Goal: Answer question/provide support: Share knowledge or assist other users

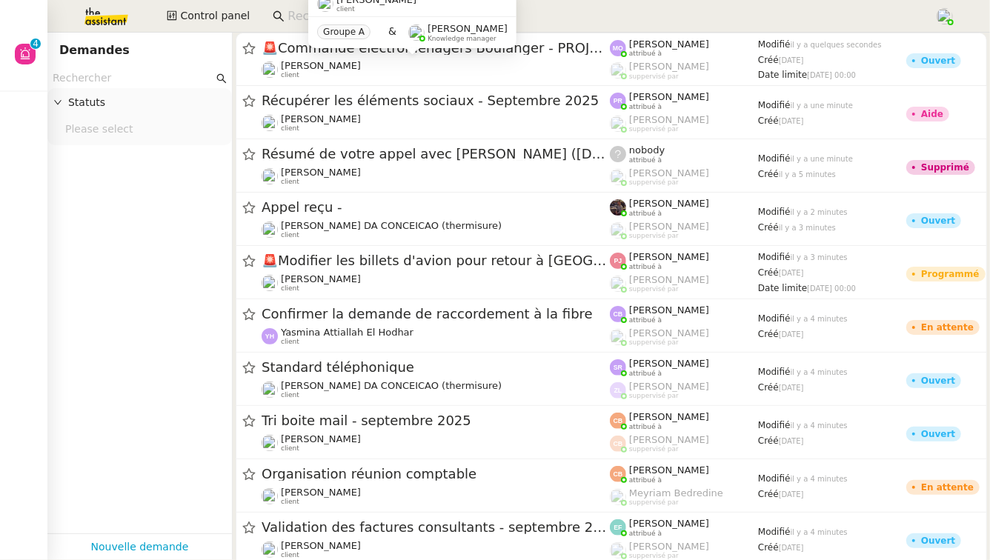
click at [296, 13] on input at bounding box center [603, 17] width 632 height 20
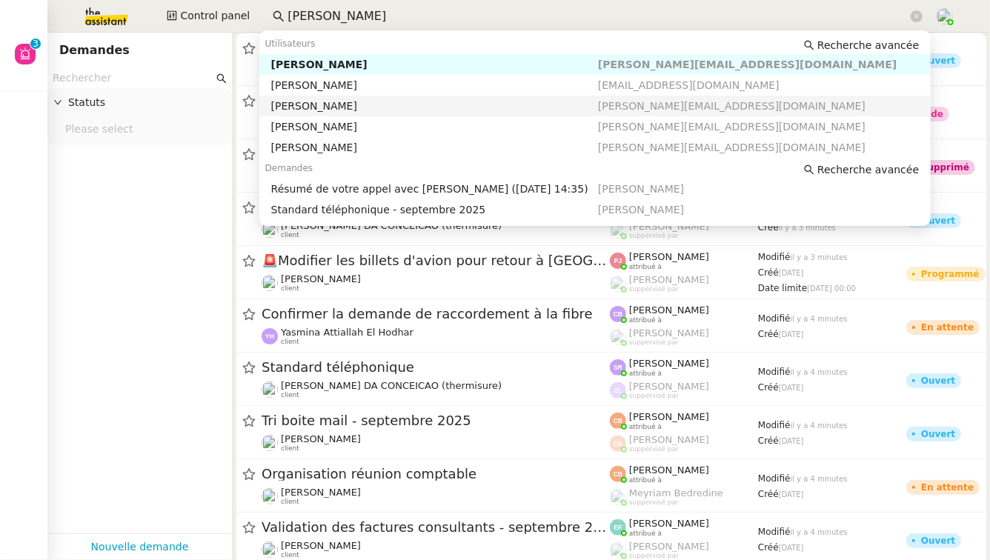
click at [433, 103] on div "[PERSON_NAME]" at bounding box center [434, 105] width 327 height 13
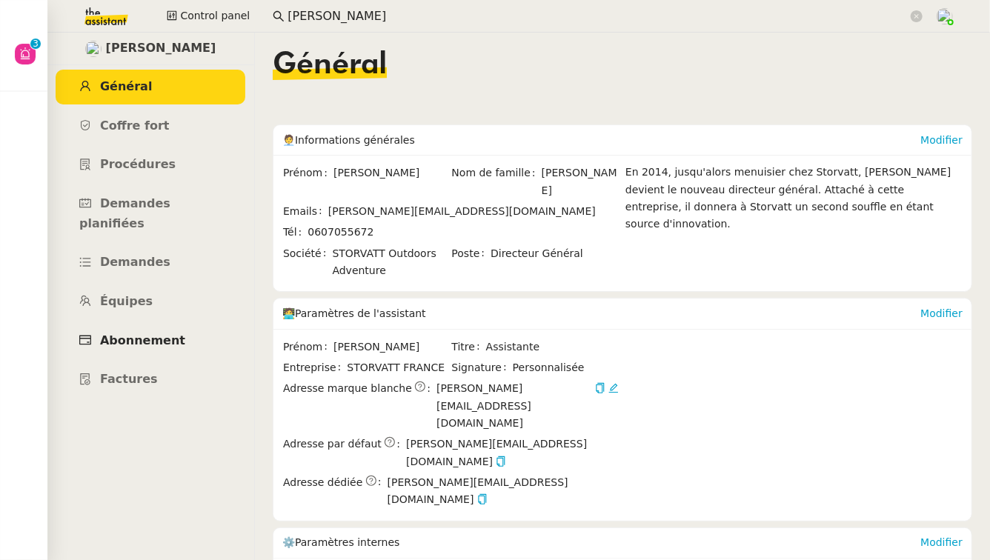
click at [150, 333] on span "Abonnement" at bounding box center [142, 340] width 85 height 14
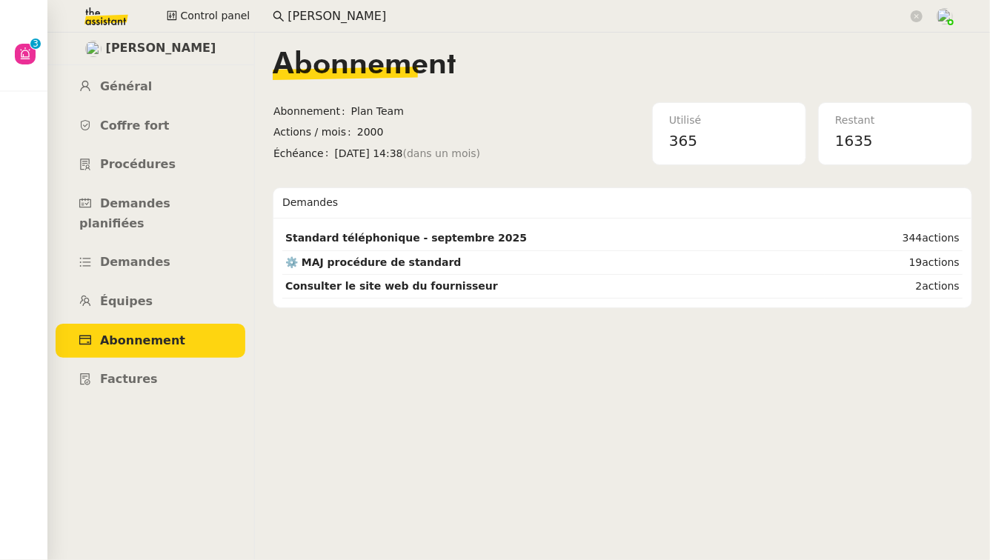
click at [312, 17] on input "[PERSON_NAME]" at bounding box center [597, 17] width 620 height 20
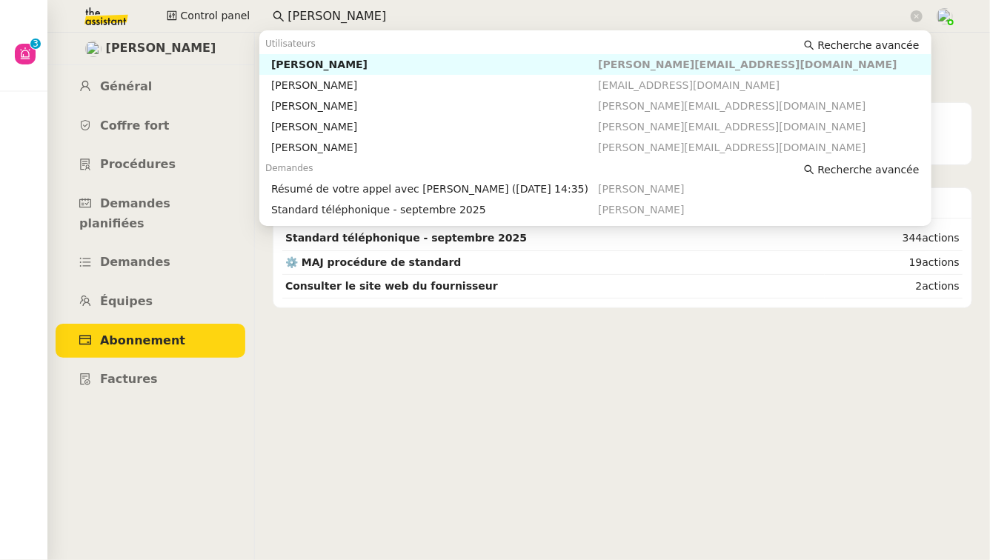
click at [312, 17] on input "[PERSON_NAME]" at bounding box center [597, 17] width 620 height 20
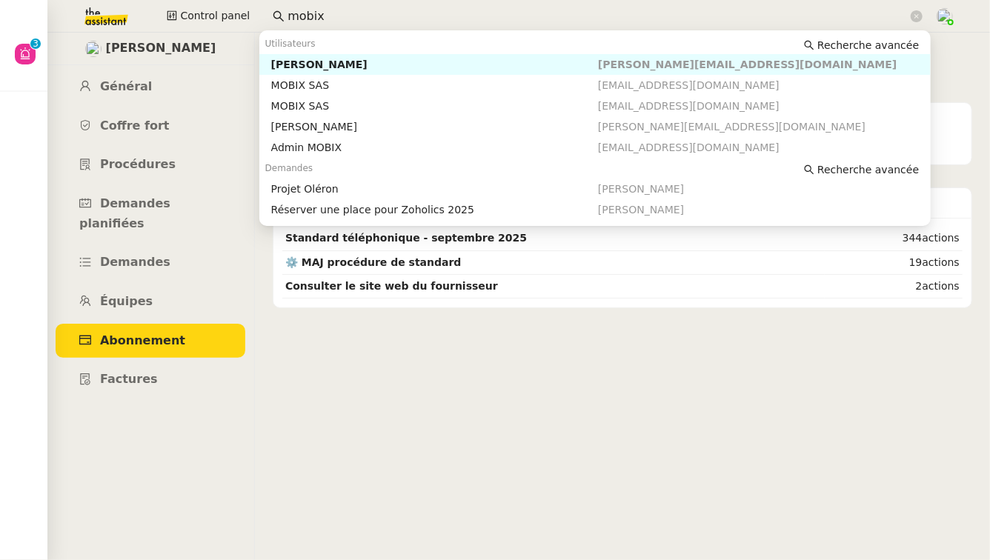
click at [306, 68] on div "[PERSON_NAME]" at bounding box center [434, 64] width 327 height 13
type input "mobix"
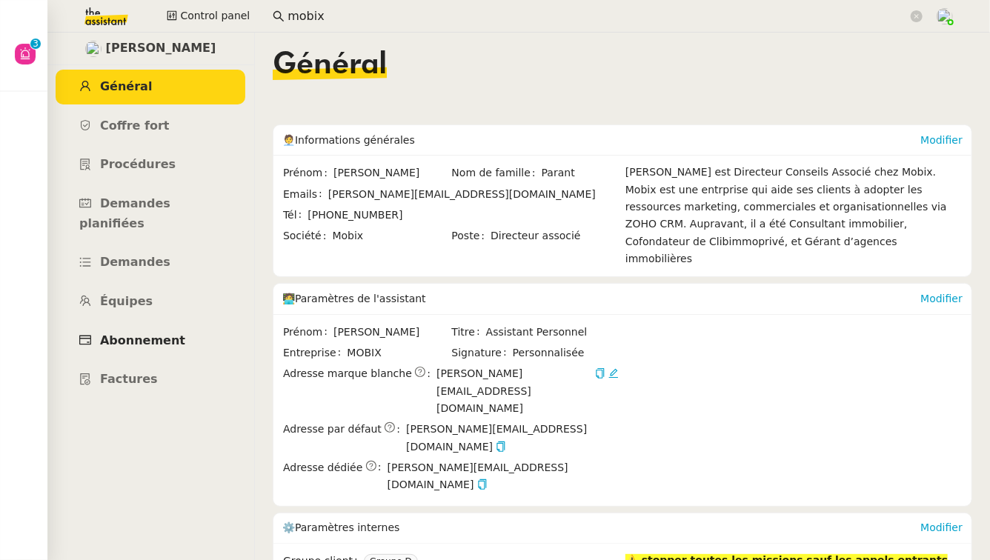
click at [153, 333] on span "Abonnement" at bounding box center [142, 340] width 85 height 14
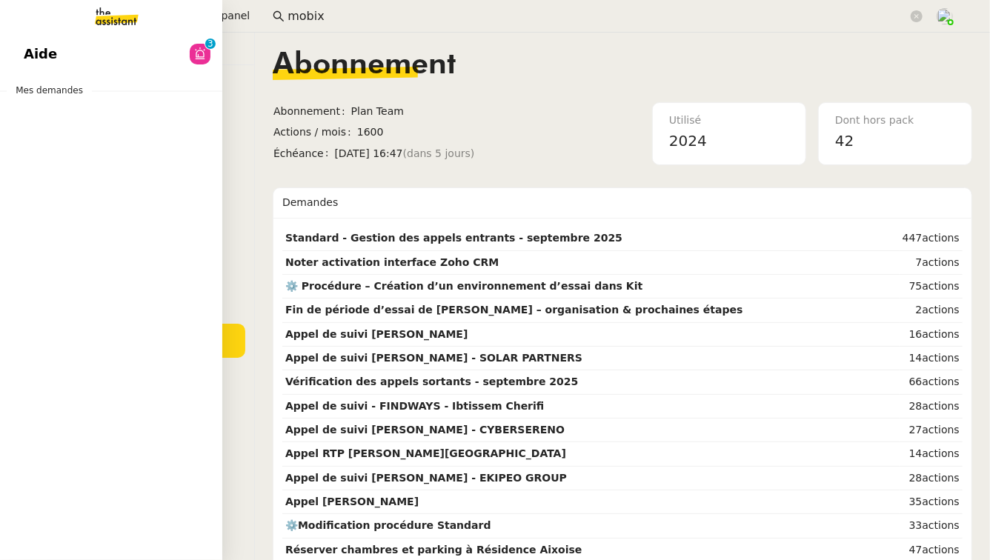
click at [62, 53] on link "Aide 0 1 2 3 4 5 6 7 8 9" at bounding box center [111, 54] width 222 height 34
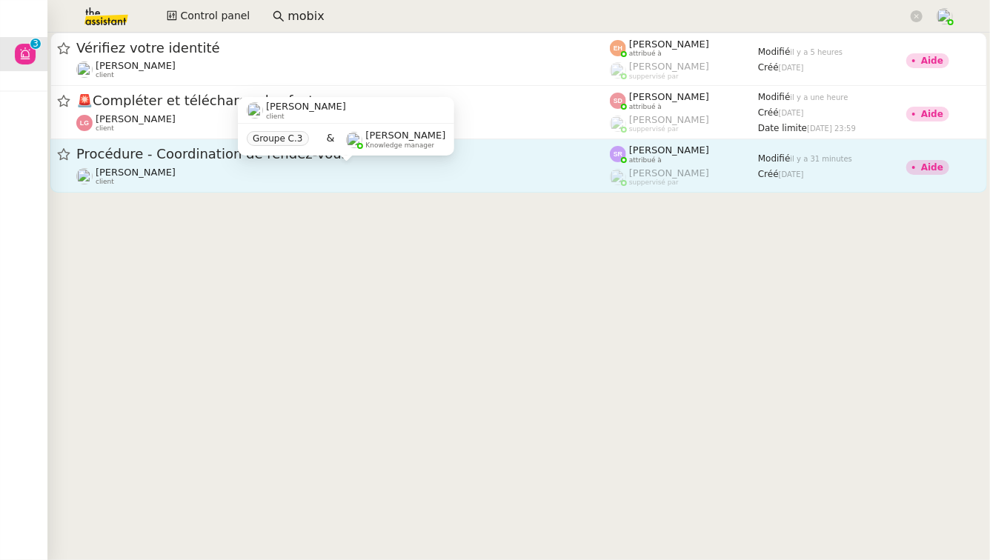
click at [330, 176] on div "[PERSON_NAME]Diaye client" at bounding box center [342, 176] width 533 height 19
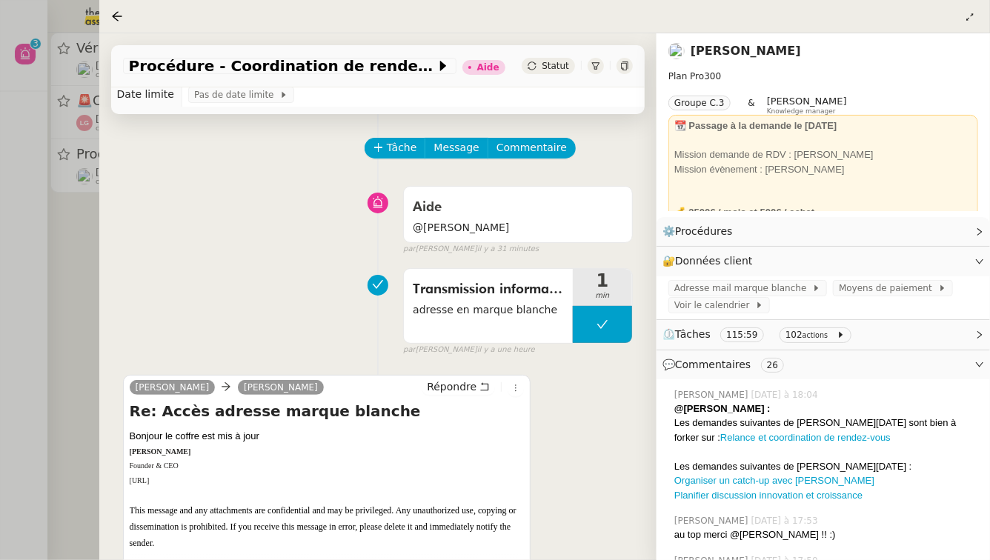
scroll to position [35, 0]
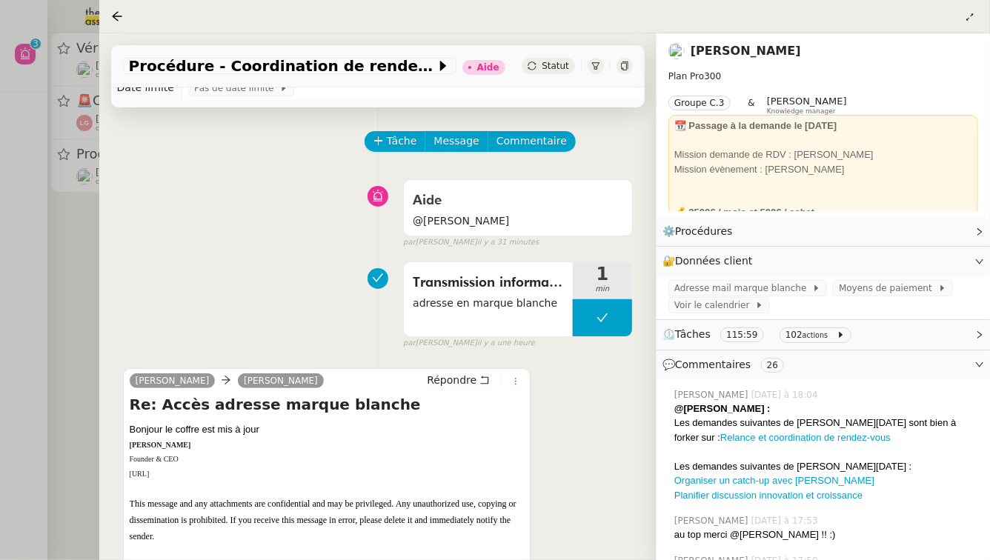
click at [34, 339] on div at bounding box center [495, 280] width 990 height 560
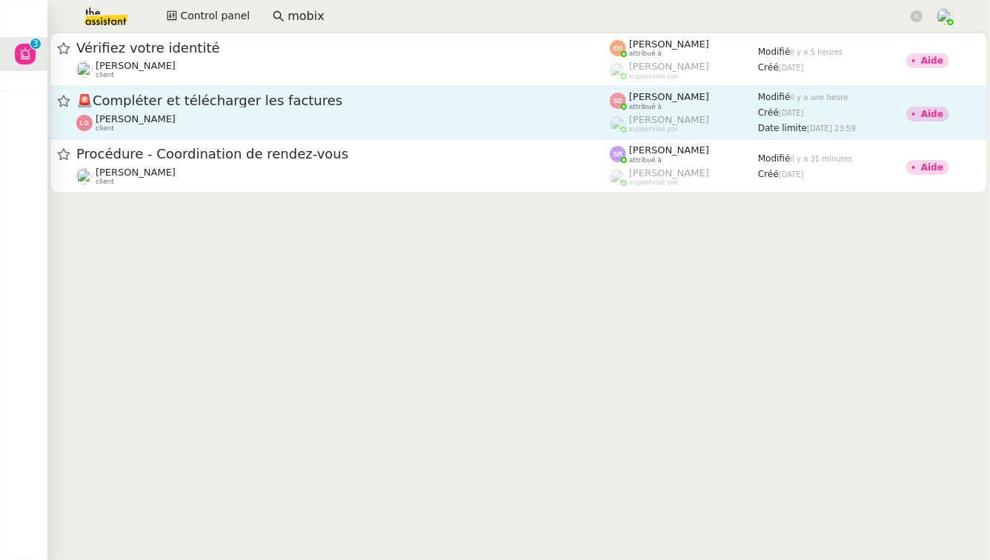
click at [299, 101] on span "🚨 Compléter et télécharger les factures" at bounding box center [342, 100] width 533 height 13
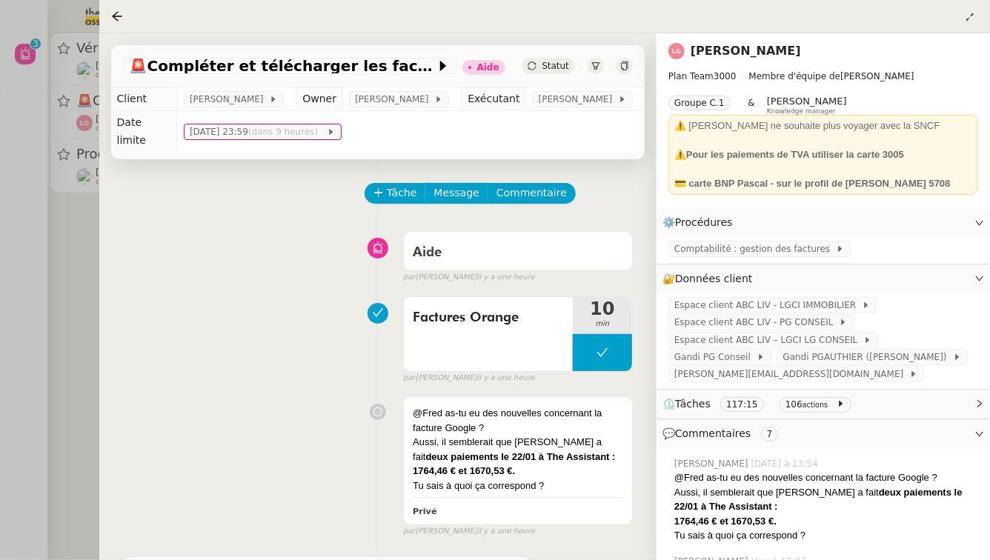
click at [34, 261] on div at bounding box center [495, 280] width 990 height 560
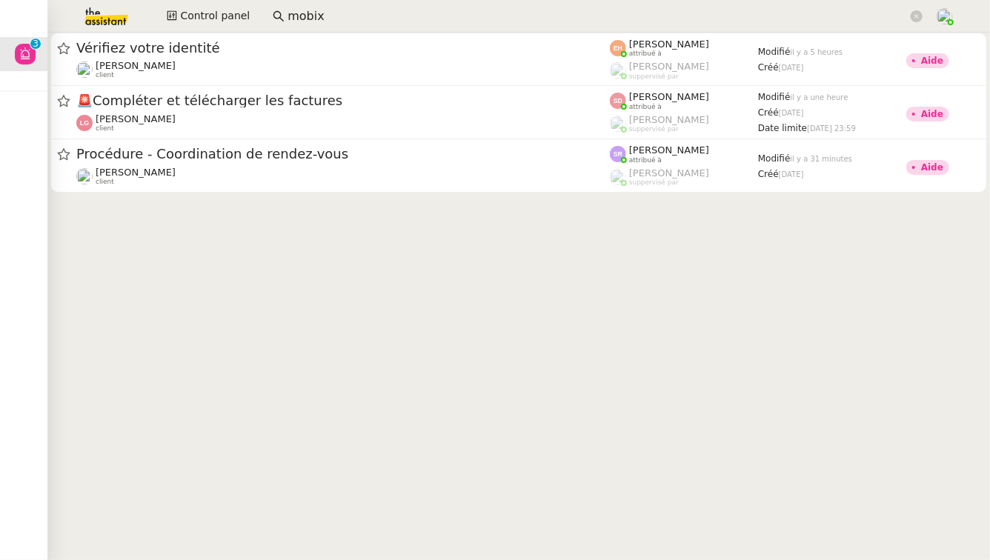
click at [100, 16] on img at bounding box center [94, 16] width 115 height 33
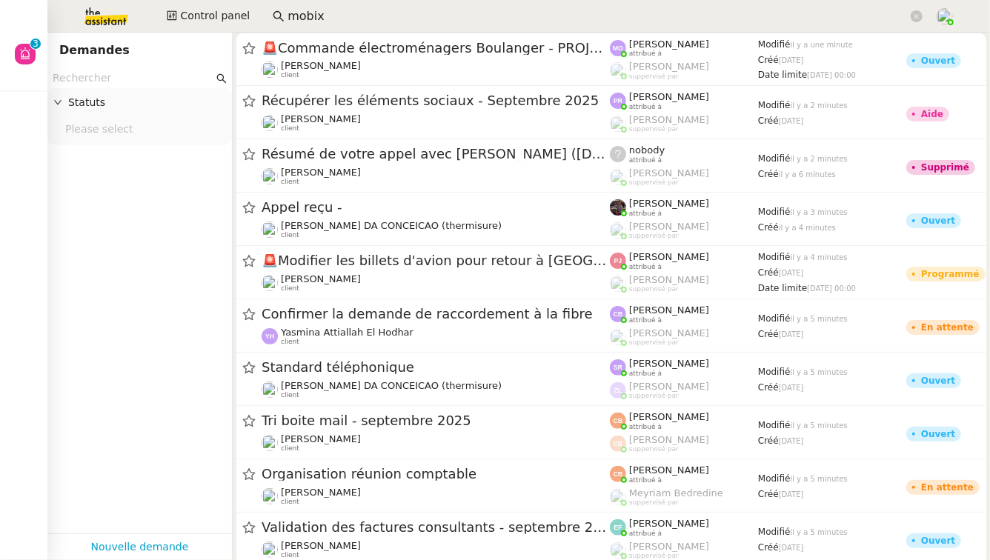
click at [122, 76] on input "text" at bounding box center [133, 78] width 161 height 17
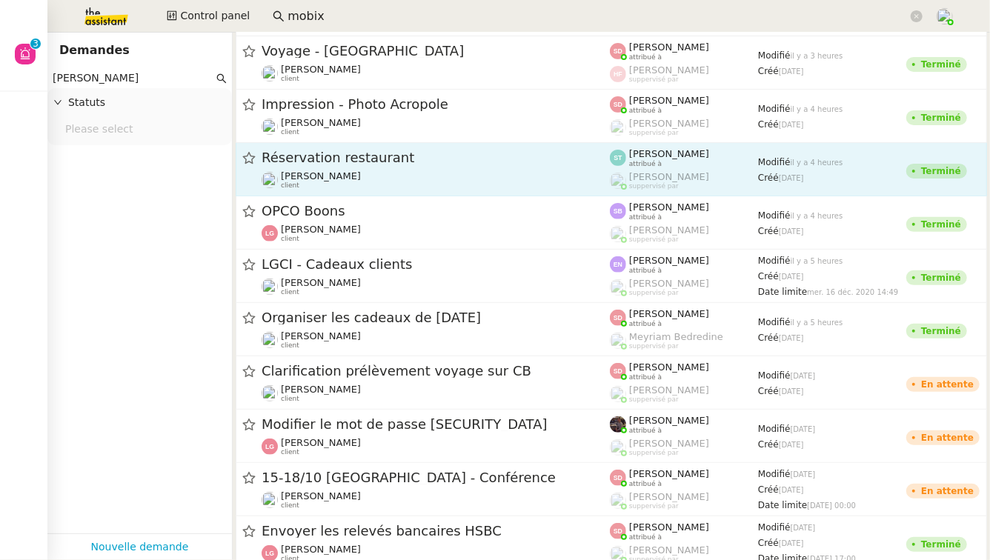
scroll to position [157, 0]
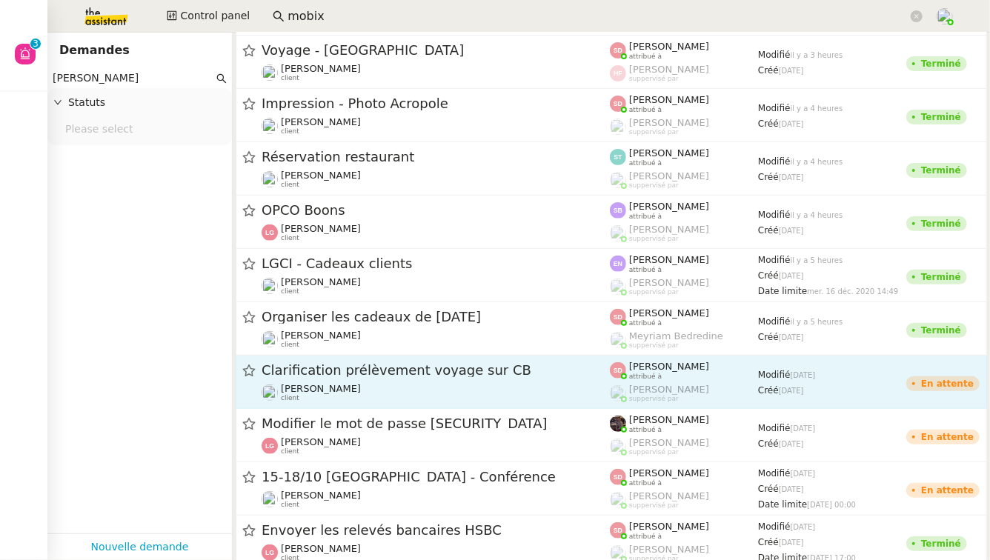
type input "[PERSON_NAME]"
click at [481, 383] on div "[PERSON_NAME] client" at bounding box center [436, 392] width 348 height 19
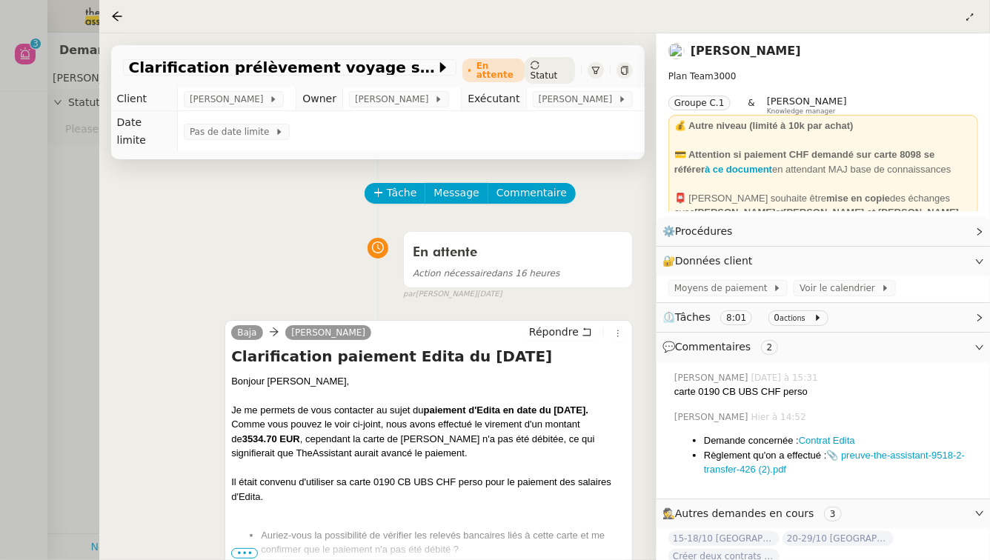
click at [64, 156] on div at bounding box center [495, 280] width 990 height 560
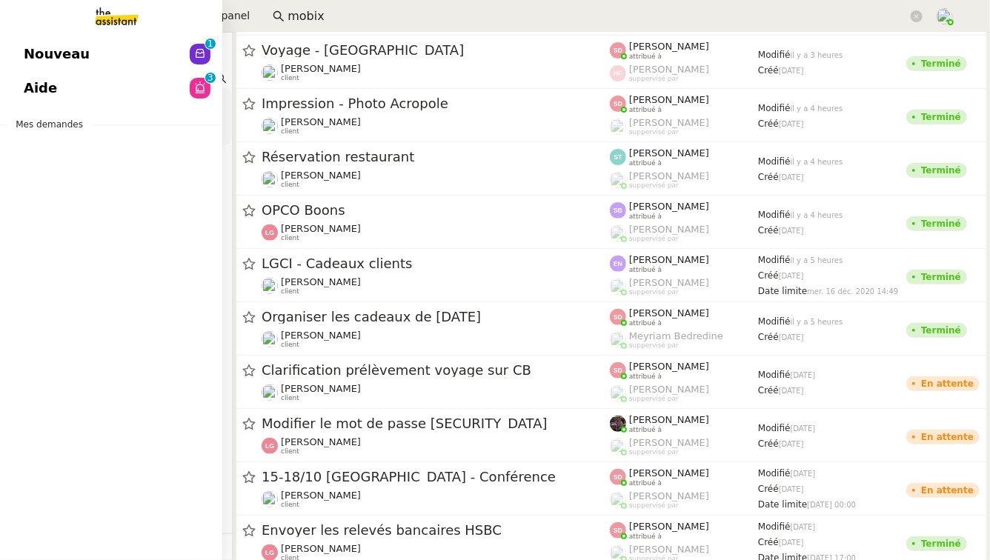
click at [119, 97] on link "Aide 0 1 2 3 4 5 6 7 8 9" at bounding box center [111, 88] width 222 height 34
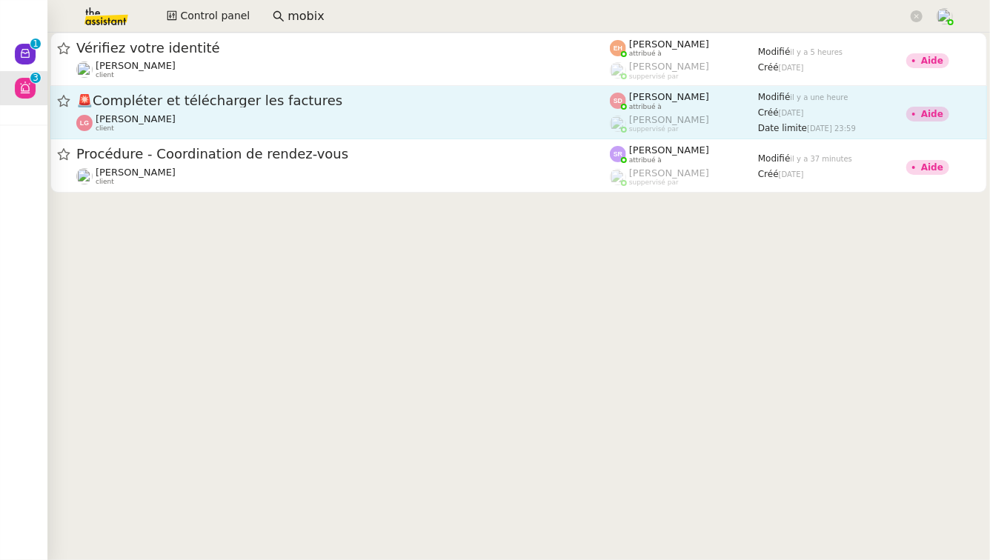
click at [359, 112] on div "🚨 Compléter et télécharger les factures [PERSON_NAME] client" at bounding box center [342, 112] width 533 height 41
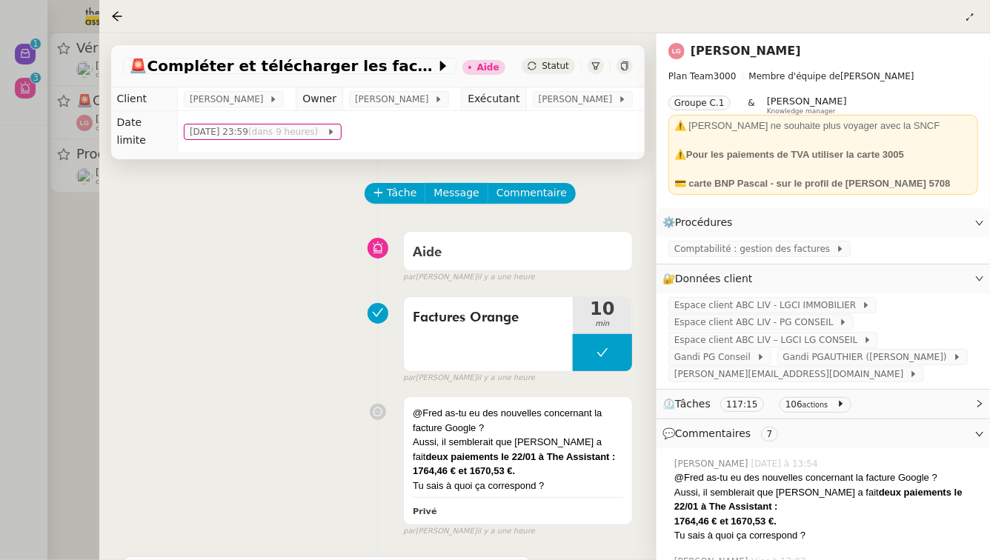
click at [0, 307] on div at bounding box center [495, 280] width 990 height 560
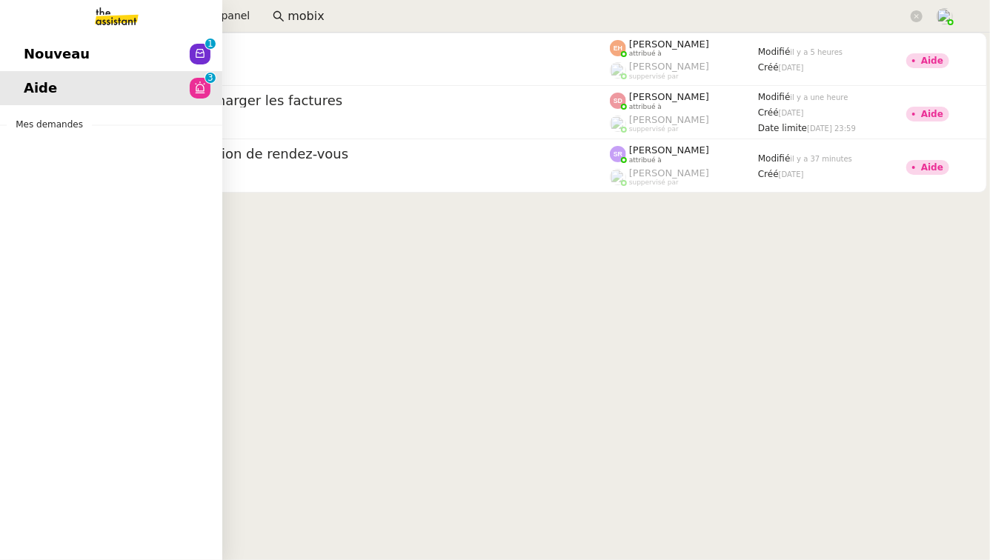
click at [50, 57] on span "Nouveau" at bounding box center [57, 54] width 66 height 22
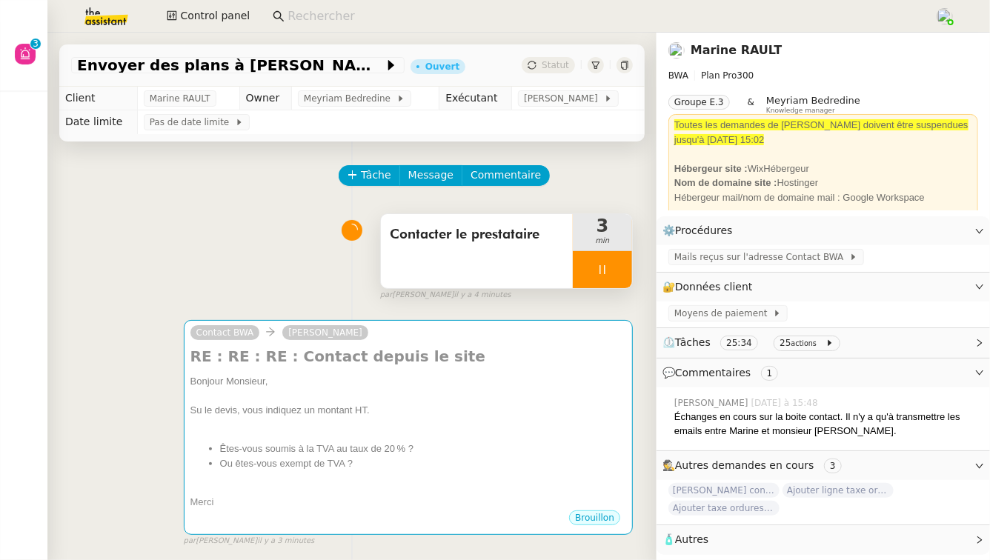
click at [607, 257] on div at bounding box center [602, 269] width 59 height 37
drag, startPoint x: 607, startPoint y: 257, endPoint x: 0, endPoint y: 47, distance: 642.0
click at [0, 47] on nz-layout "Aide 0 1 2 3 4 5 6 7 8 9 Mes demandes Control panel Envoyer des plans à Damien …" at bounding box center [495, 280] width 990 height 560
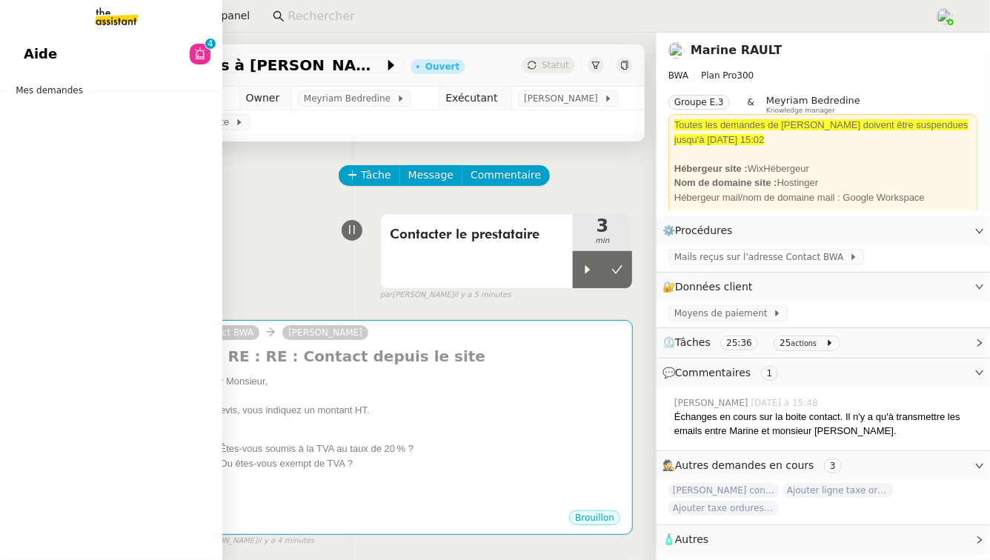
click at [116, 47] on link "Aide 0 1 2 3 4 5 6 7 8 9" at bounding box center [111, 54] width 222 height 34
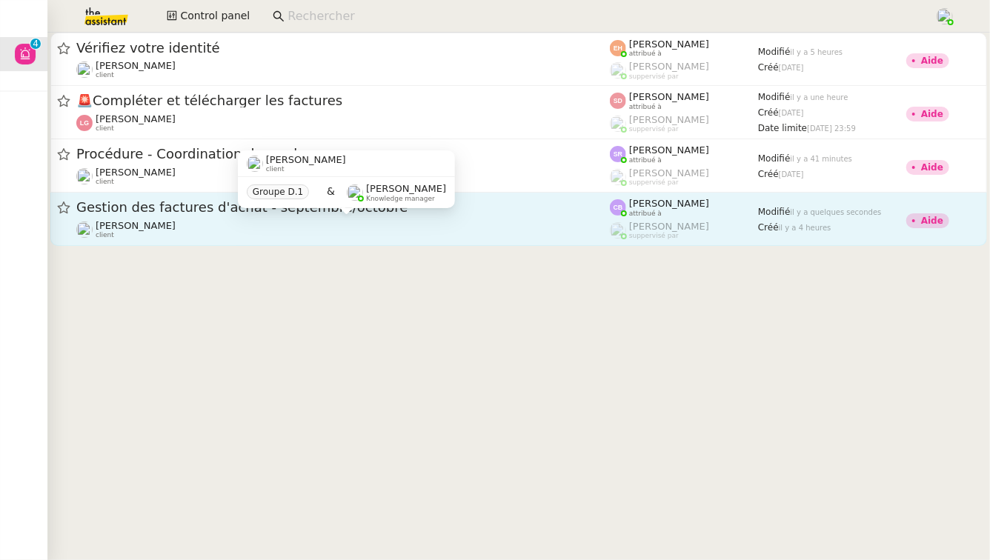
click at [372, 227] on div "Flo Rys client" at bounding box center [342, 229] width 533 height 19
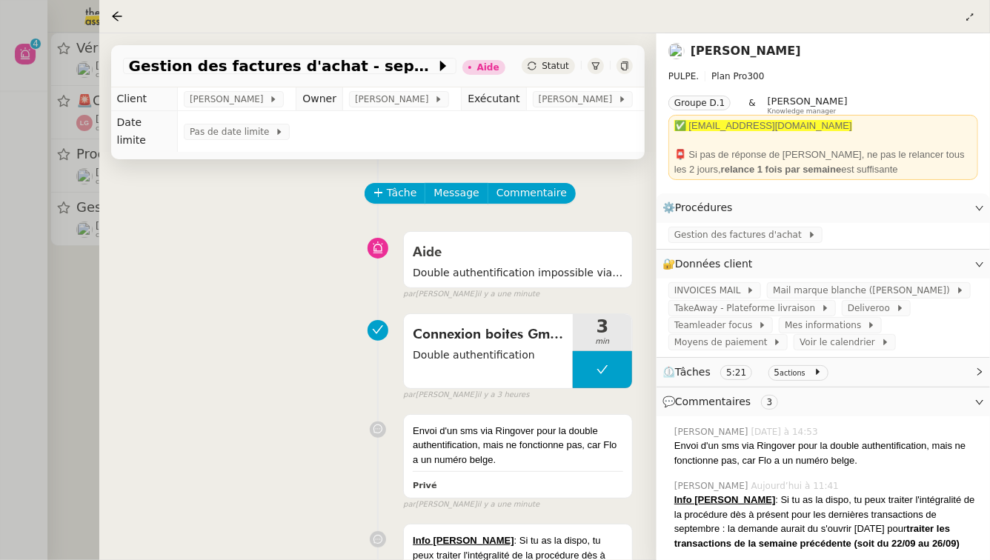
click at [0, 356] on div at bounding box center [495, 280] width 990 height 560
